Goal: Task Accomplishment & Management: Use online tool/utility

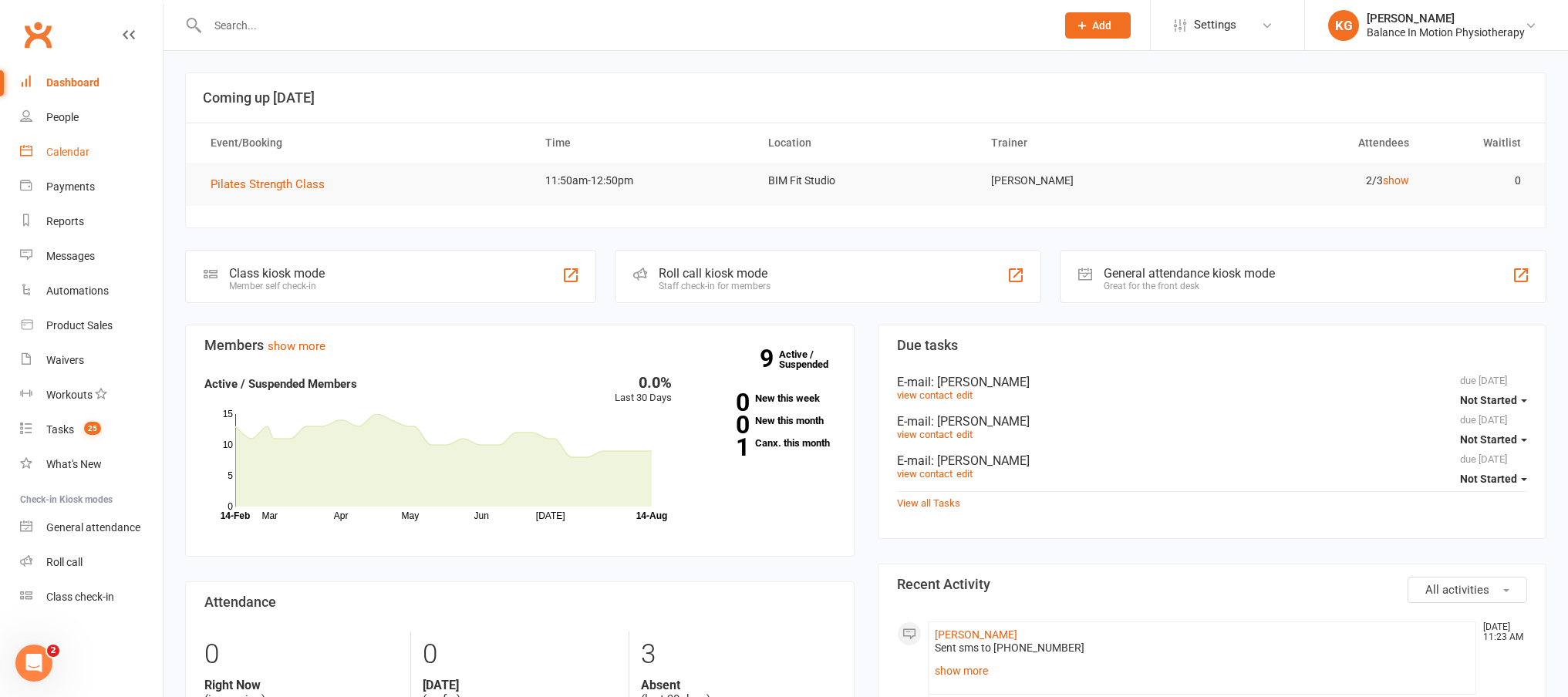
click at [104, 156] on link "Calendar" at bounding box center [91, 152] width 143 height 34
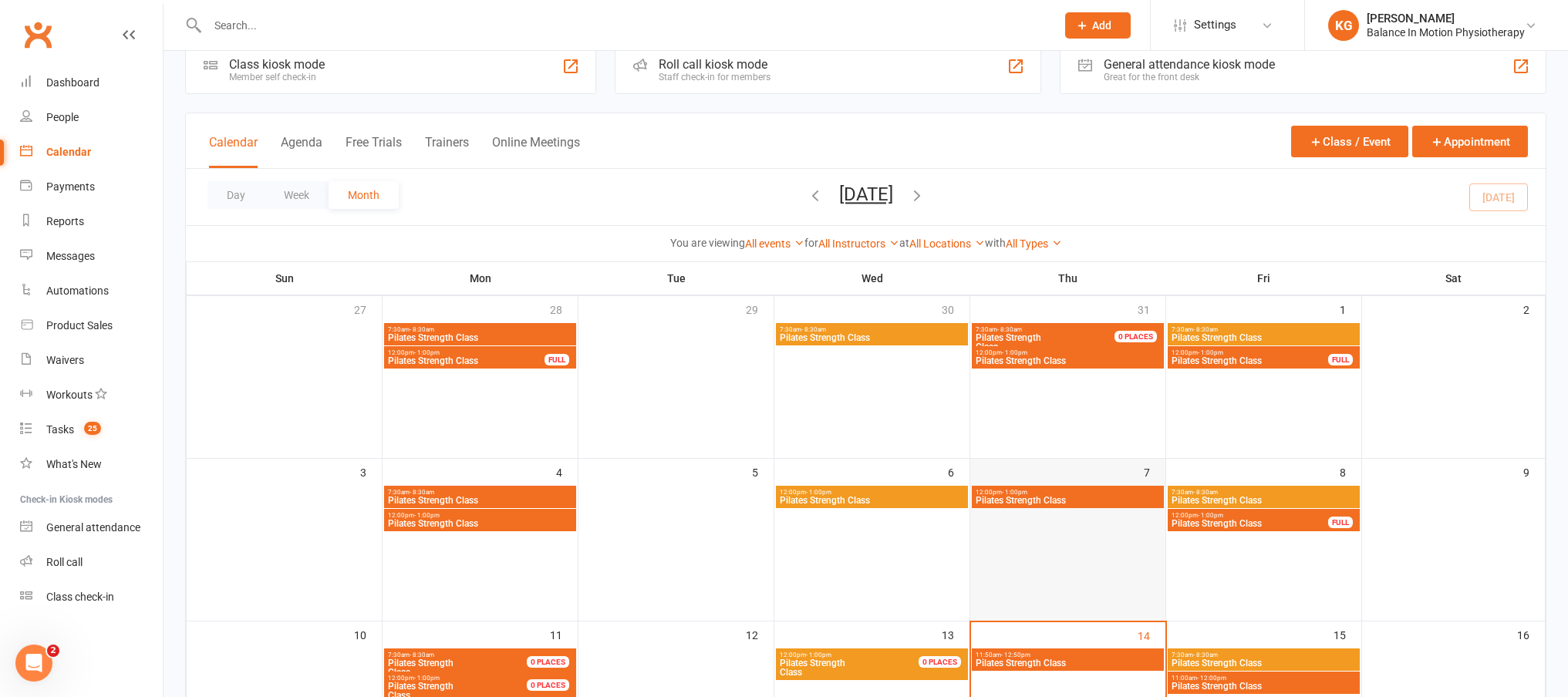
scroll to position [107, 0]
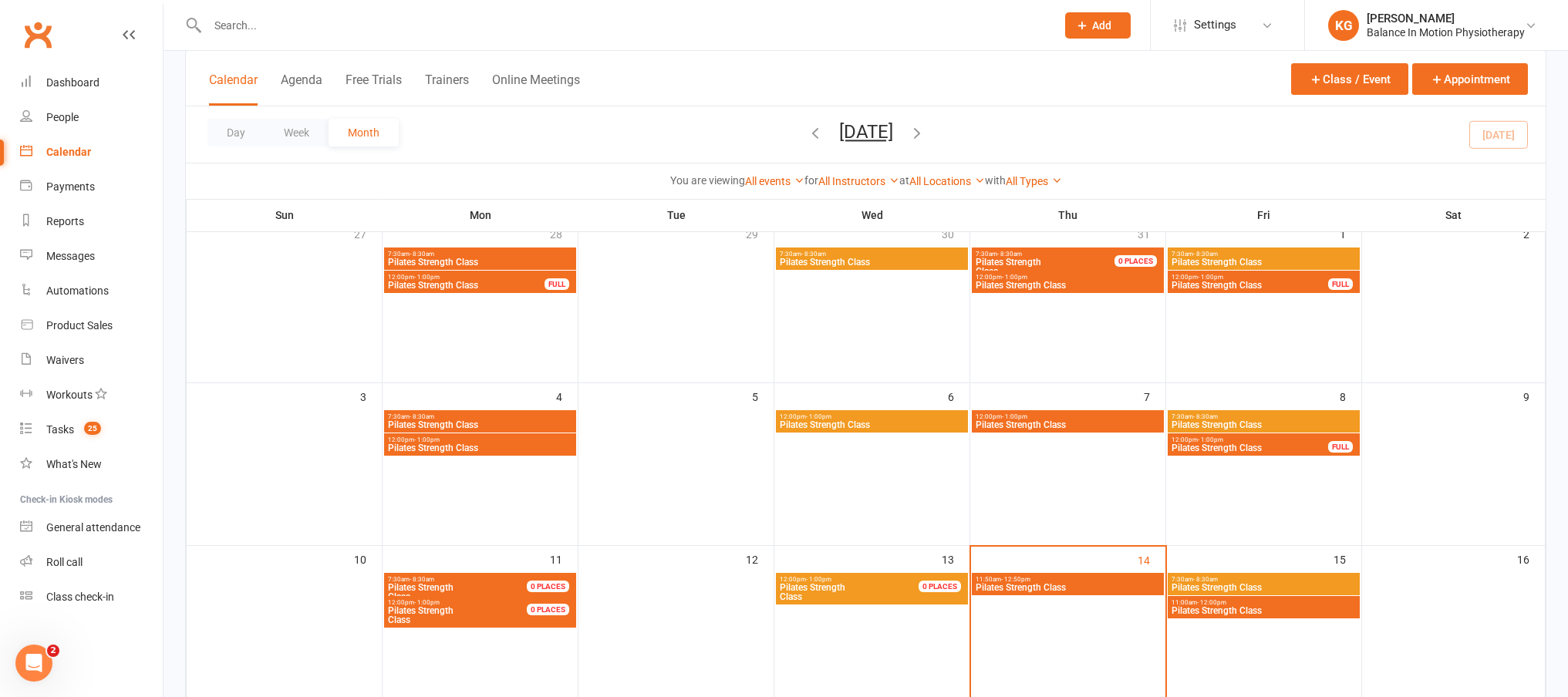
click at [1066, 579] on span "11:50am - 12:50pm" at bounding box center [1068, 579] width 186 height 7
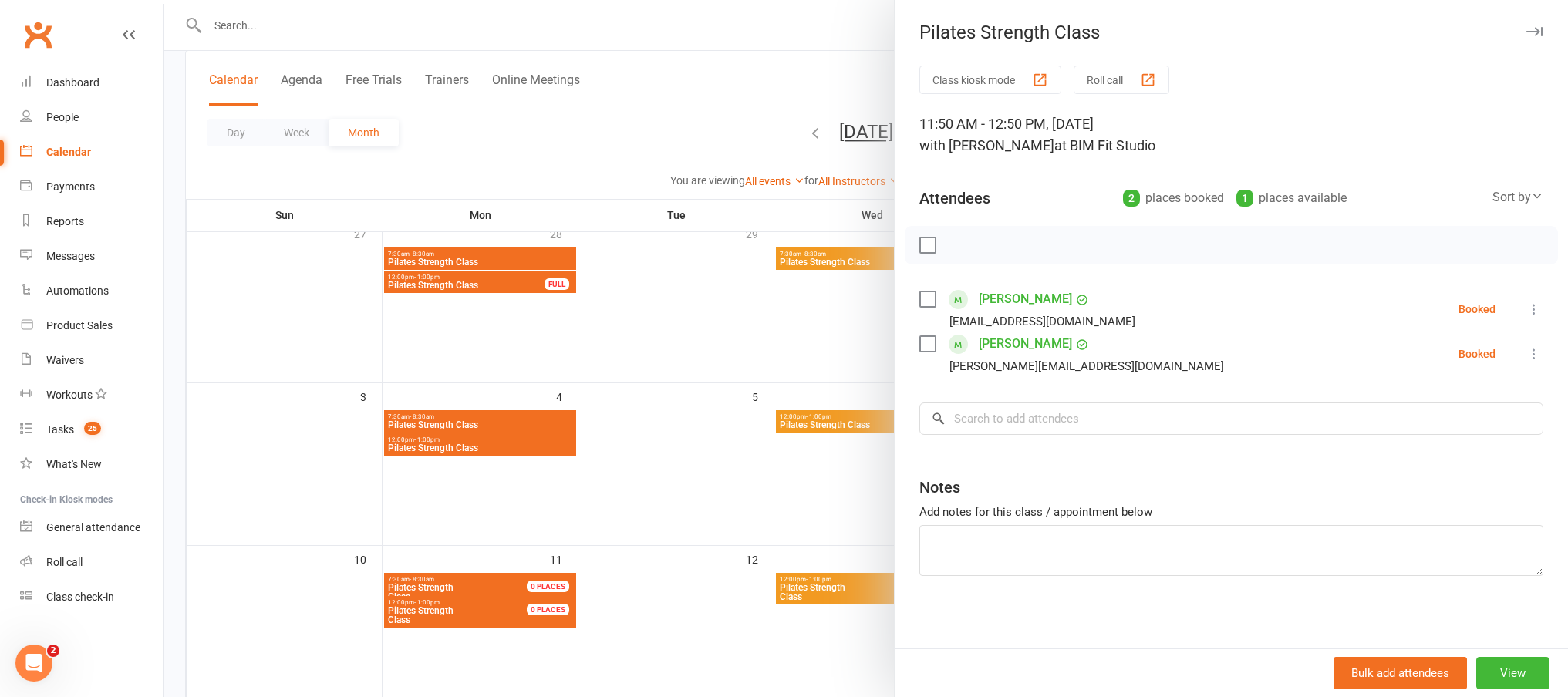
click at [919, 343] on label at bounding box center [927, 344] width 15 height 15
click at [924, 348] on label at bounding box center [927, 344] width 15 height 15
click at [1527, 356] on icon at bounding box center [1535, 354] width 15 height 15
click at [1441, 444] on link "Check in" at bounding box center [1460, 445] width 166 height 30
click at [740, 310] on div at bounding box center [866, 348] width 1404 height 697
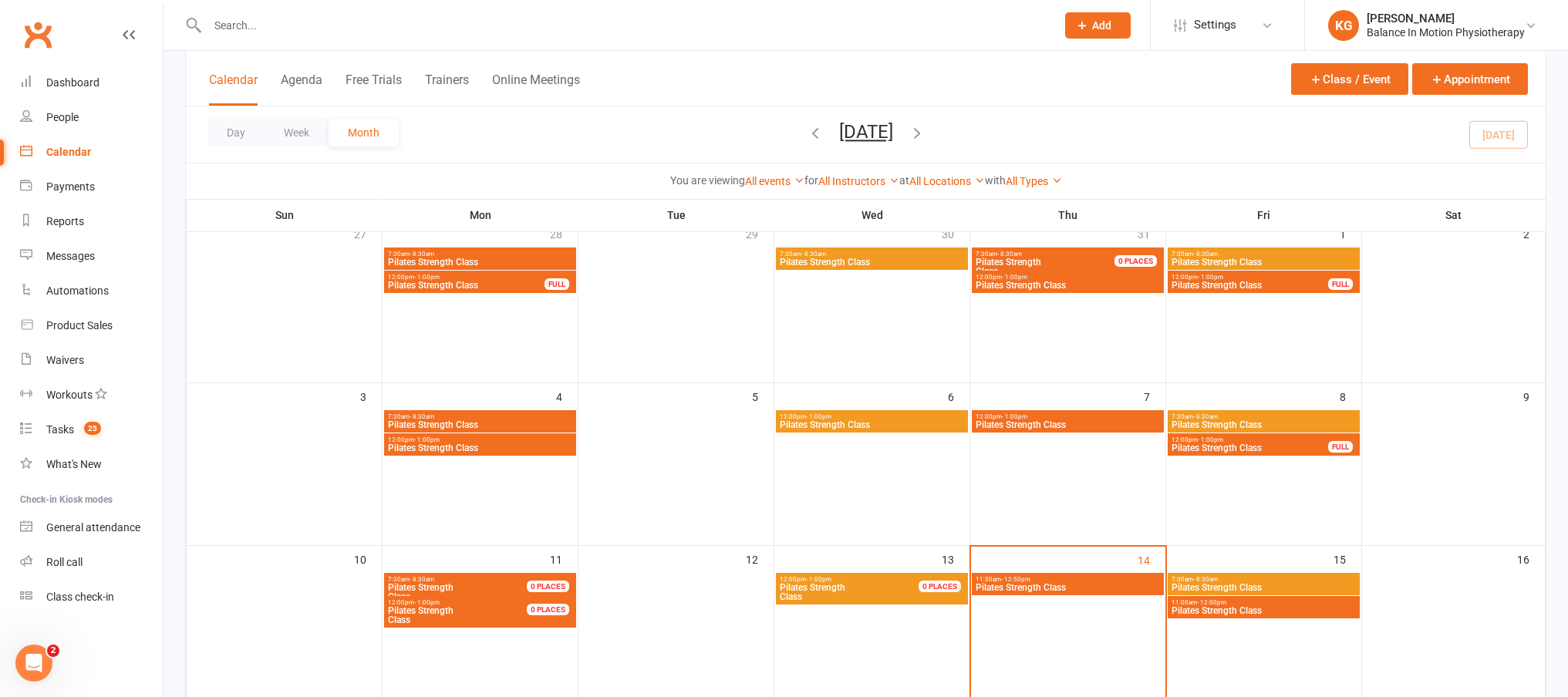
click at [1250, 599] on span "11:00am - 12:00pm" at bounding box center [1264, 602] width 186 height 7
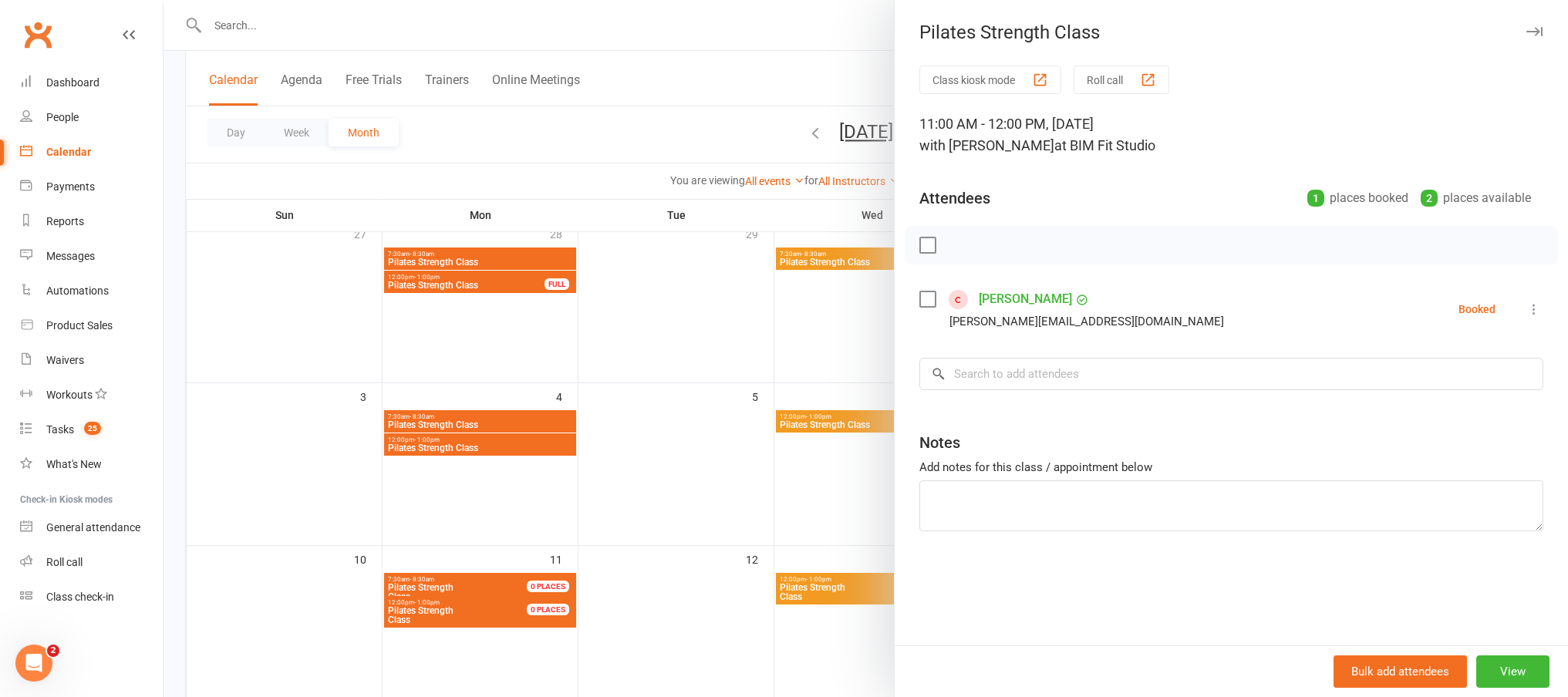
click at [825, 280] on div at bounding box center [866, 348] width 1404 height 697
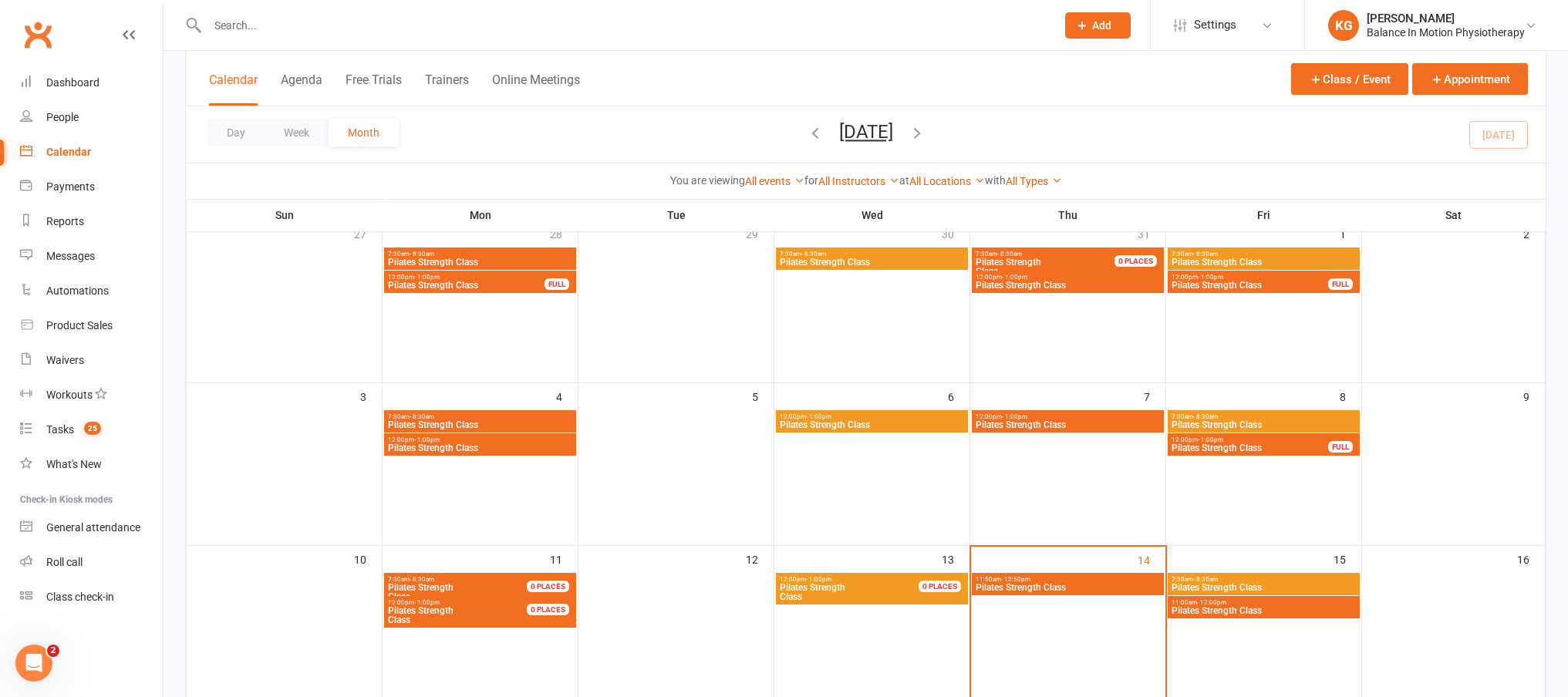
click at [1300, 610] on span "Pilates Strength Class" at bounding box center [1264, 610] width 186 height 10
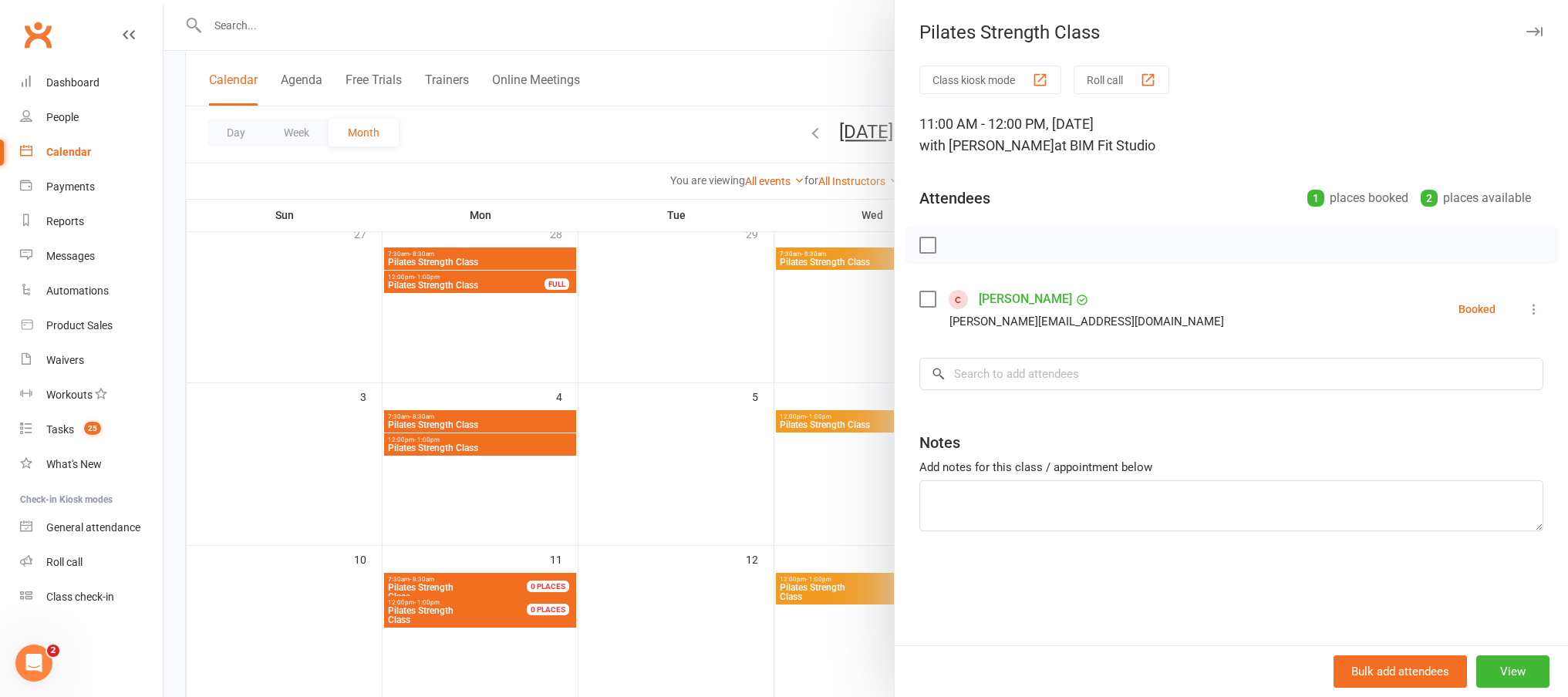
click at [462, 283] on div at bounding box center [866, 348] width 1404 height 697
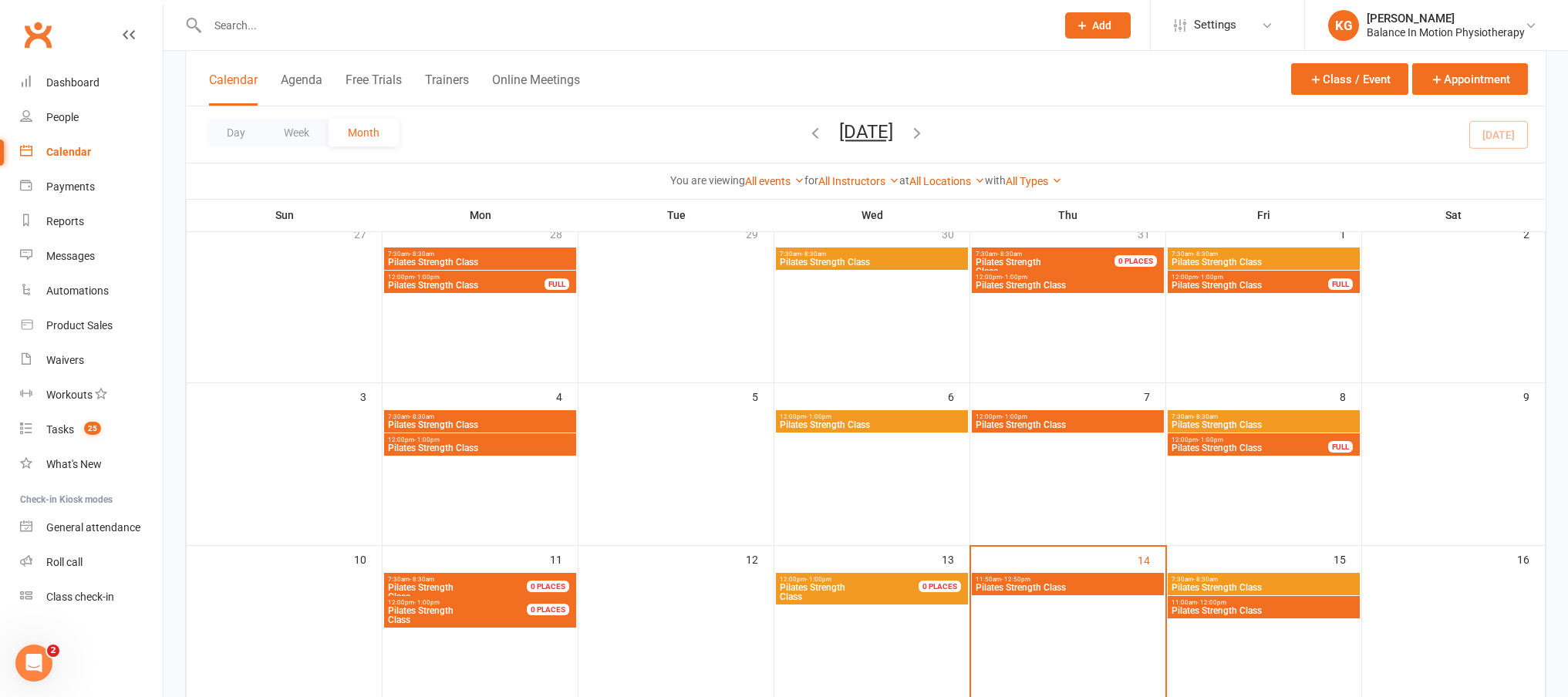
click at [1126, 579] on span "11:50am - 12:50pm" at bounding box center [1068, 579] width 186 height 7
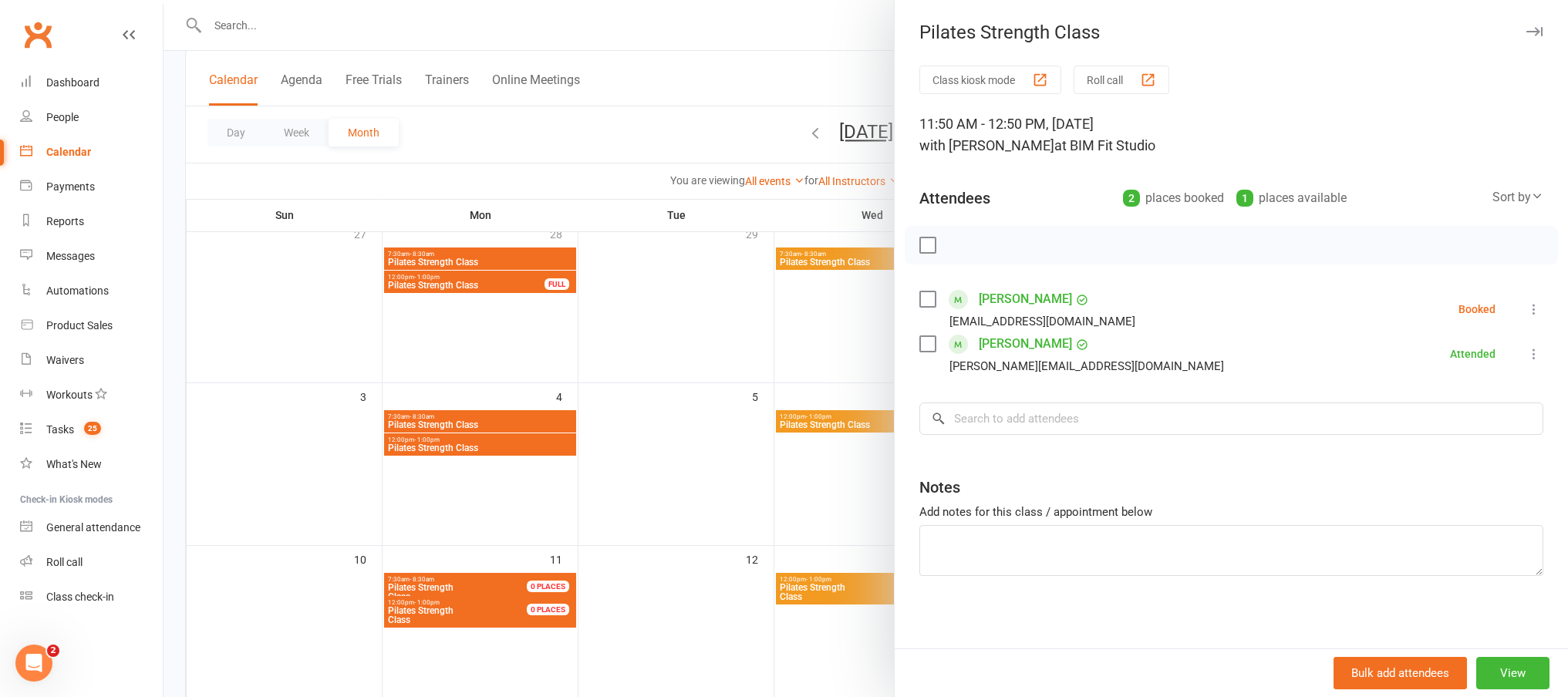
click at [1527, 310] on icon at bounding box center [1535, 309] width 15 height 15
click at [1433, 403] on link "Check in" at bounding box center [1460, 400] width 166 height 30
